Goal: Task Accomplishment & Management: Manage account settings

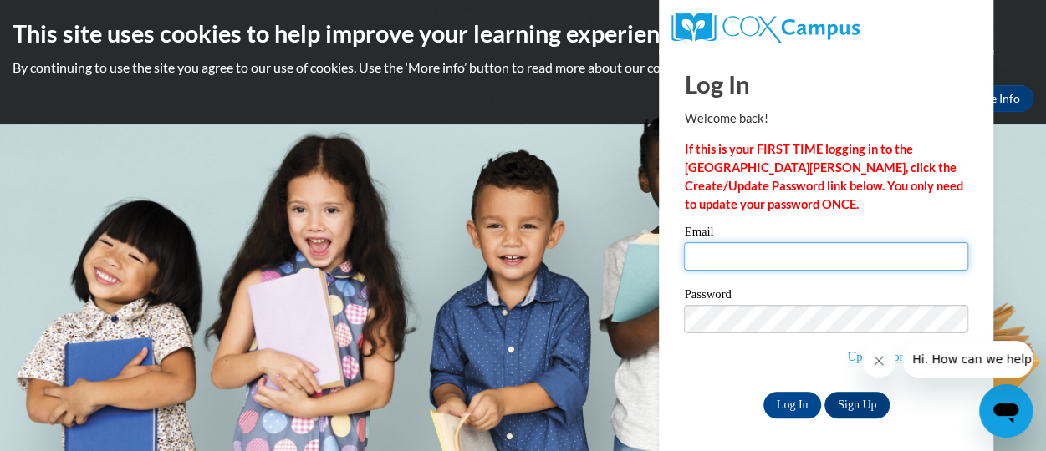
click at [701, 253] on input "Email" at bounding box center [826, 256] width 284 height 28
type input "[PERSON_NAME][EMAIL_ADDRESS][PERSON_NAME][DOMAIN_NAME]"
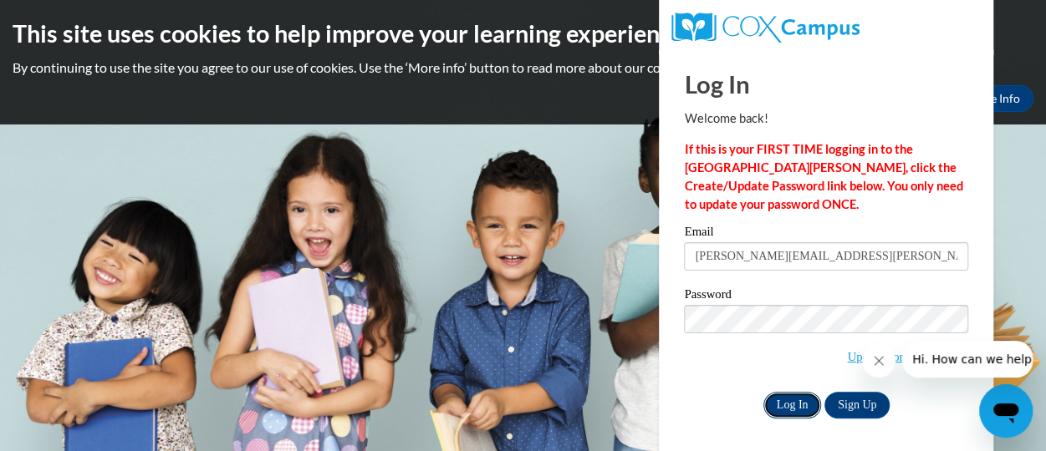
click at [801, 407] on input "Log In" at bounding box center [792, 405] width 59 height 27
